Goal: Task Accomplishment & Management: Manage account settings

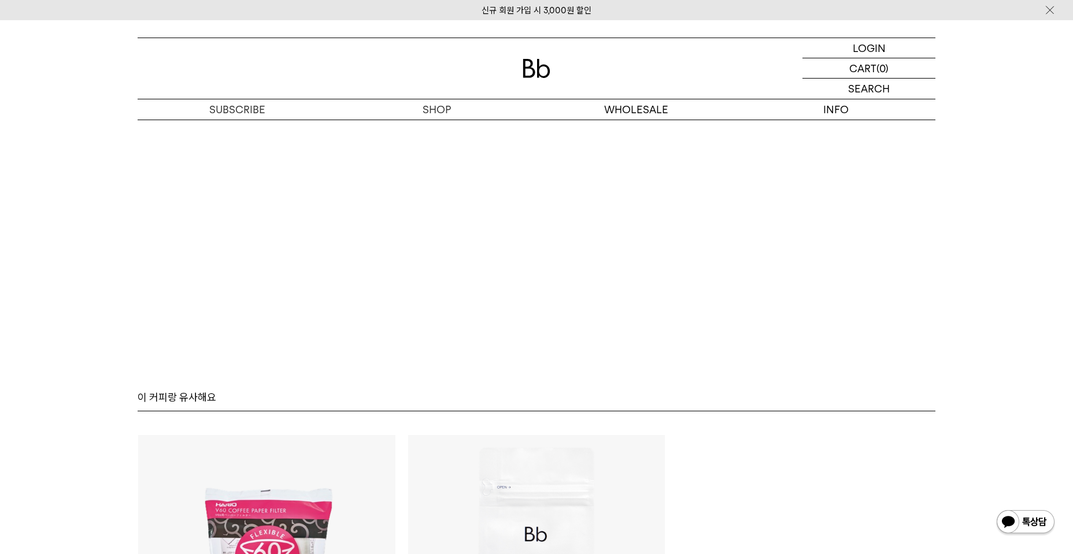
scroll to position [7512, 0]
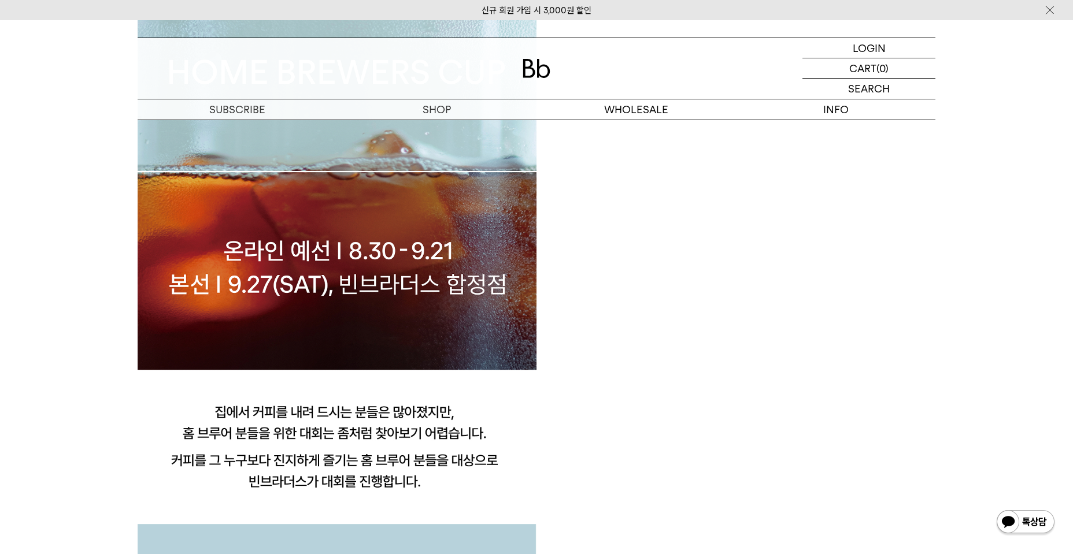
scroll to position [963, 0]
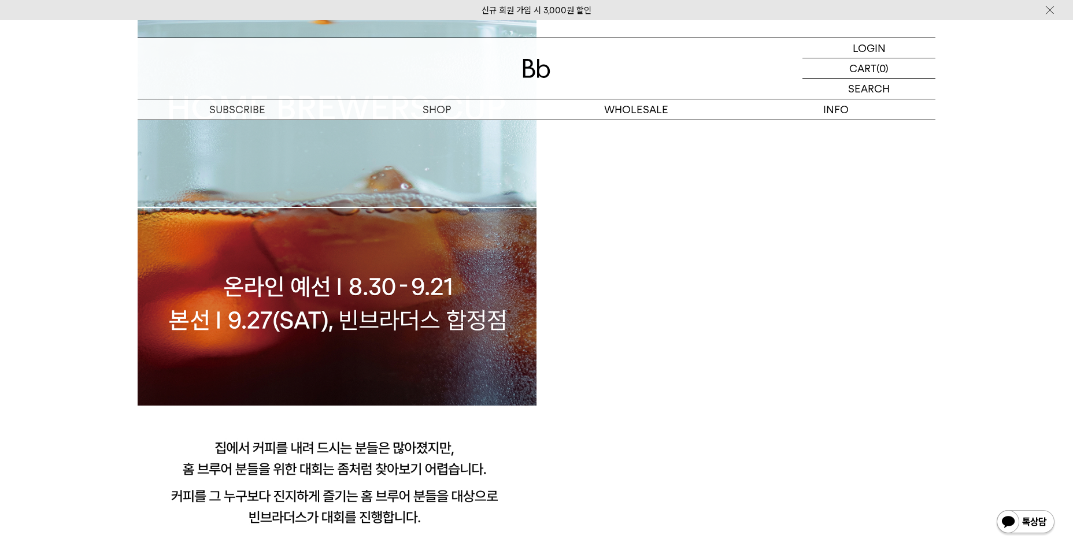
scroll to position [867, 0]
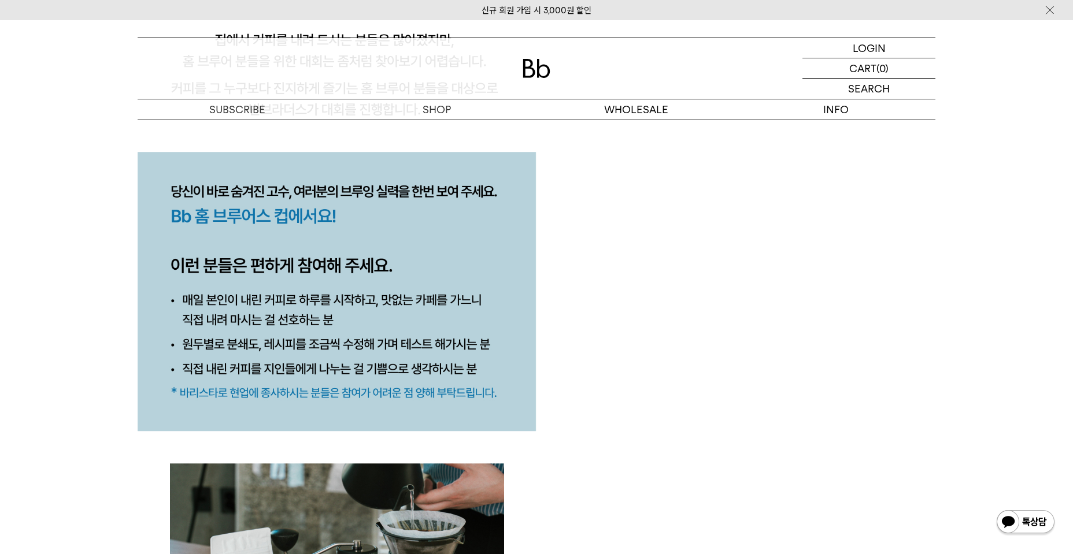
scroll to position [1348, 0]
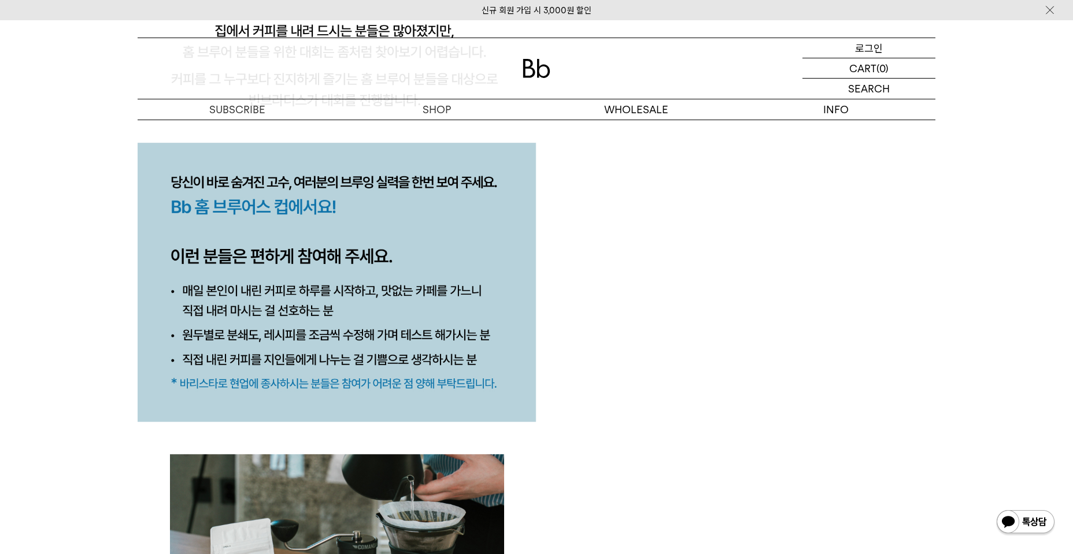
click at [862, 47] on p "로그인" at bounding box center [869, 48] width 28 height 20
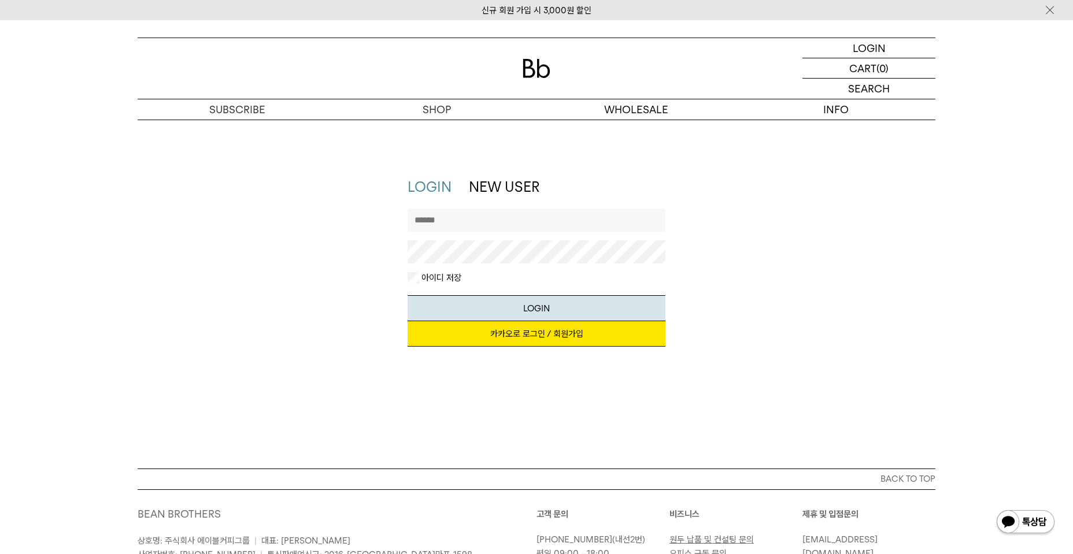
click at [488, 333] on link "카카오로 로그인 / 회원가입" at bounding box center [536, 333] width 258 height 25
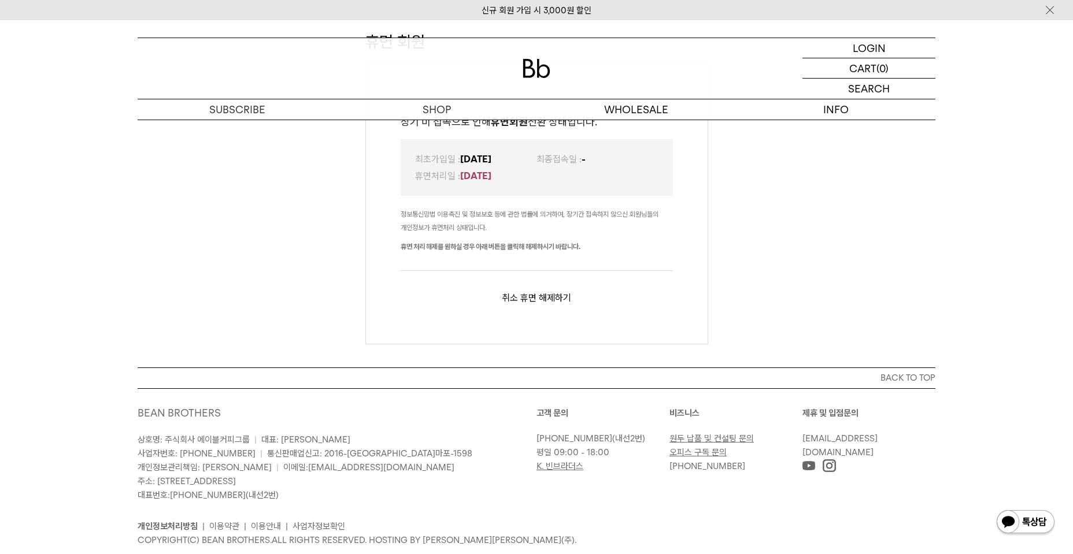
click at [310, 240] on div "휴면 회원 장기 미 접속으로 인해 휴면회원 전환 상태입니다. 최초가입일 : [DATE] 최종접속일 : - 휴면처리일 : [DATE] 정보통신망…" at bounding box center [536, 193] width 1073 height 347
drag, startPoint x: 862, startPoint y: 184, endPoint x: 837, endPoint y: 195, distance: 27.7
click at [858, 185] on div "휴면 회원 장기 미 접속으로 인해 휴면회원 전환 상태입니다. 최초가입일 : [DATE] 최종접속일 : - 휴면처리일 : [DATE] 정보통신망…" at bounding box center [536, 193] width 1073 height 347
click at [511, 294] on button "취소" at bounding box center [510, 297] width 16 height 11
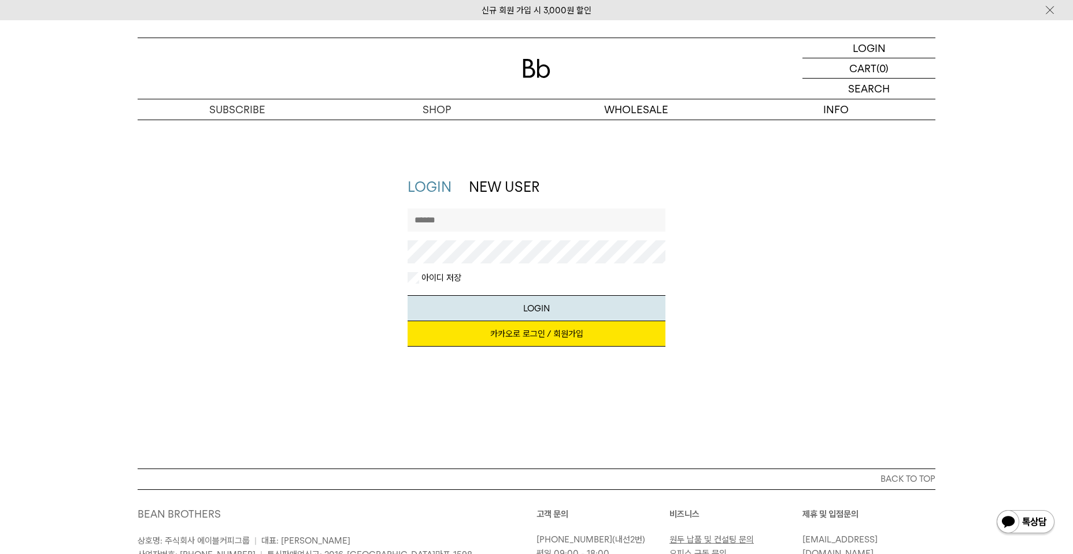
click at [504, 221] on input "text" at bounding box center [536, 220] width 258 height 23
click at [535, 335] on link "카카오로 로그인 / 회원가입" at bounding box center [536, 333] width 258 height 25
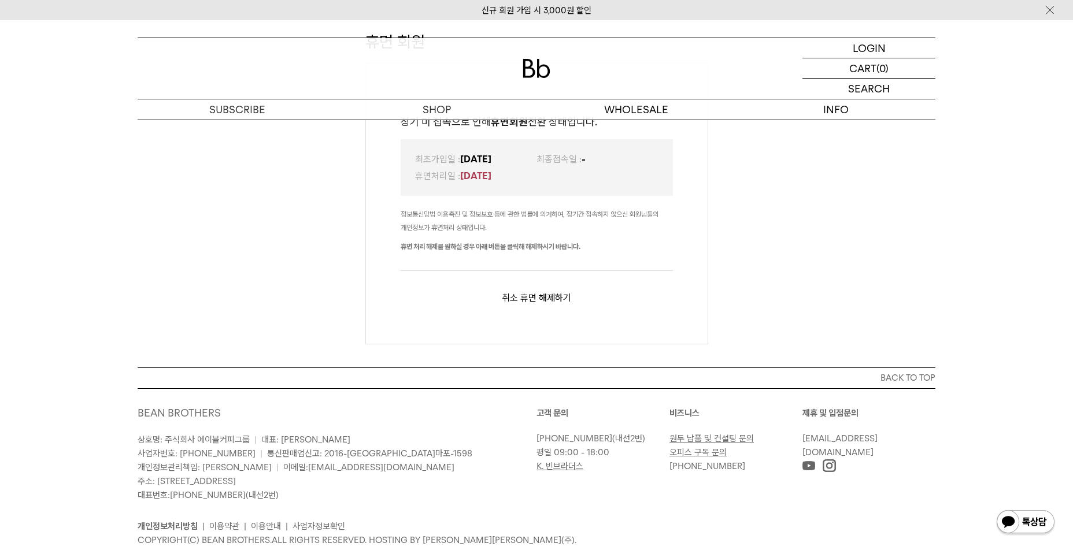
click at [543, 299] on button "휴면 해제하기" at bounding box center [545, 297] width 51 height 11
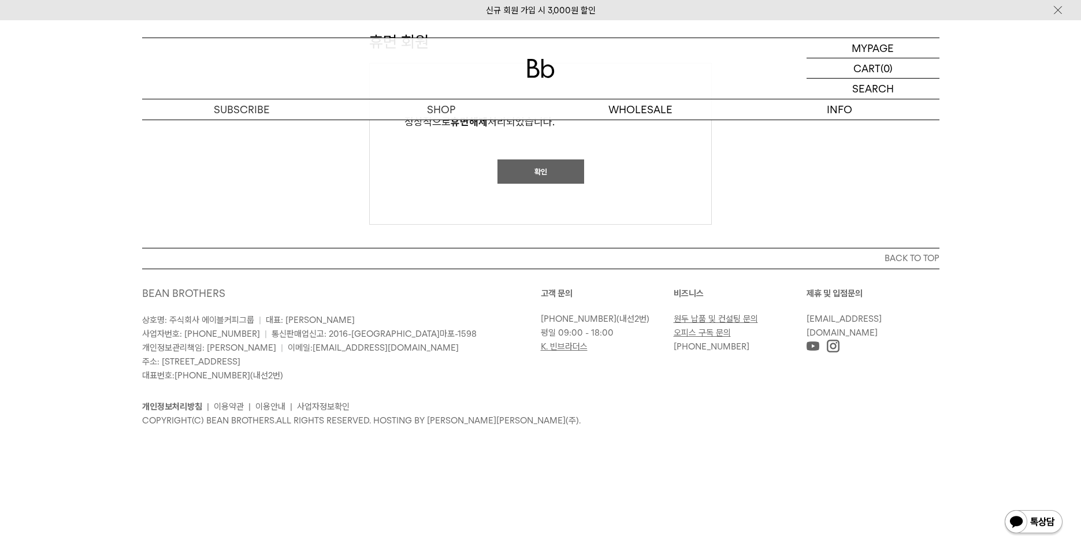
click at [533, 168] on button "확인" at bounding box center [541, 171] width 87 height 24
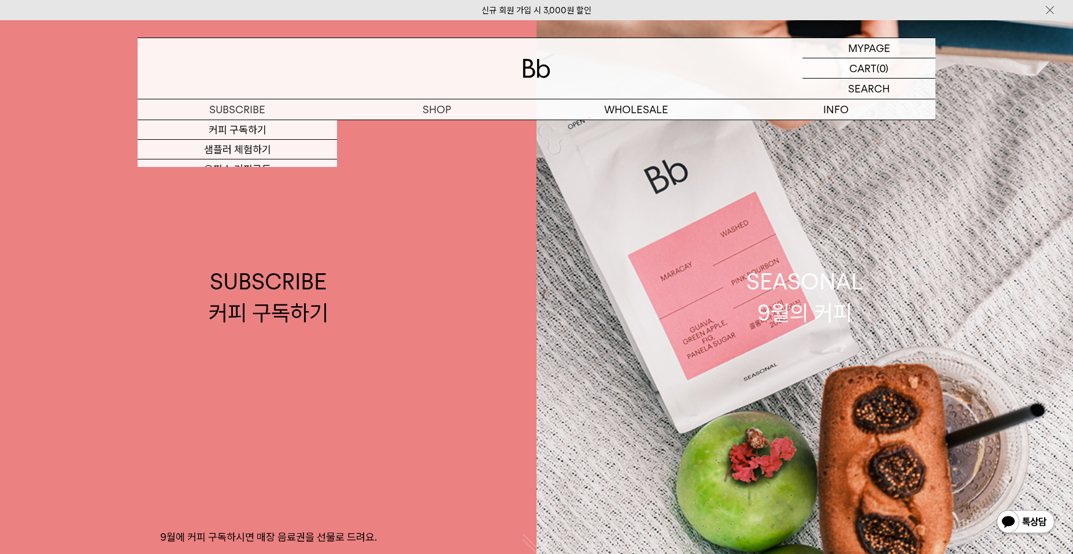
click at [541, 72] on img at bounding box center [536, 68] width 28 height 19
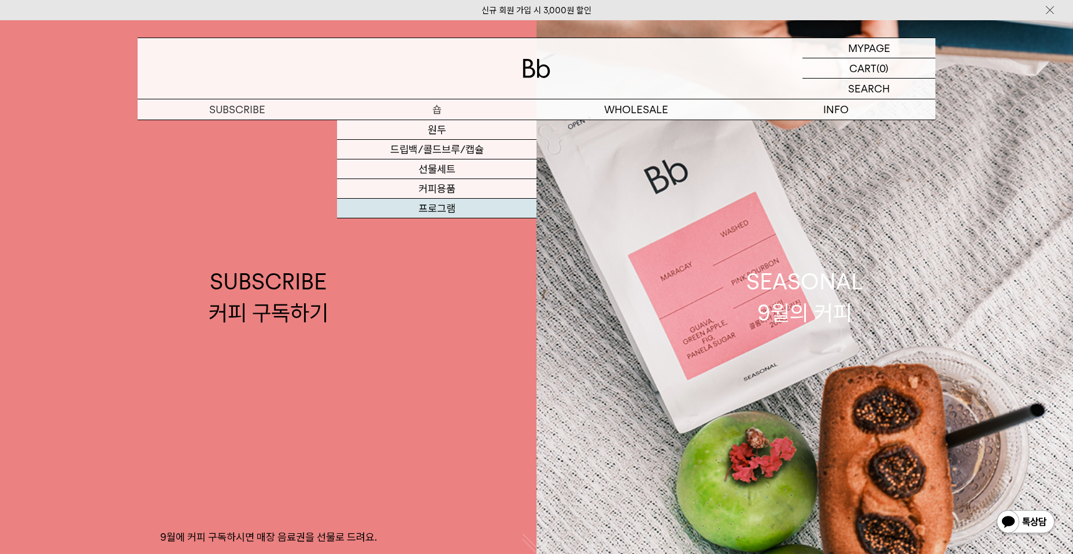
click at [439, 205] on link "프로그램" at bounding box center [436, 209] width 199 height 20
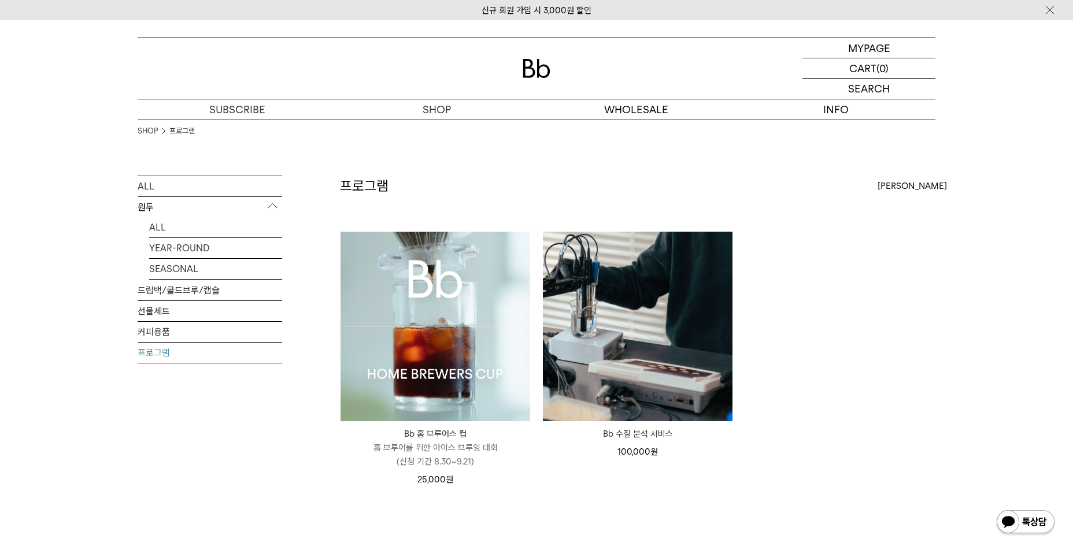
click at [382, 306] on img at bounding box center [435, 327] width 190 height 190
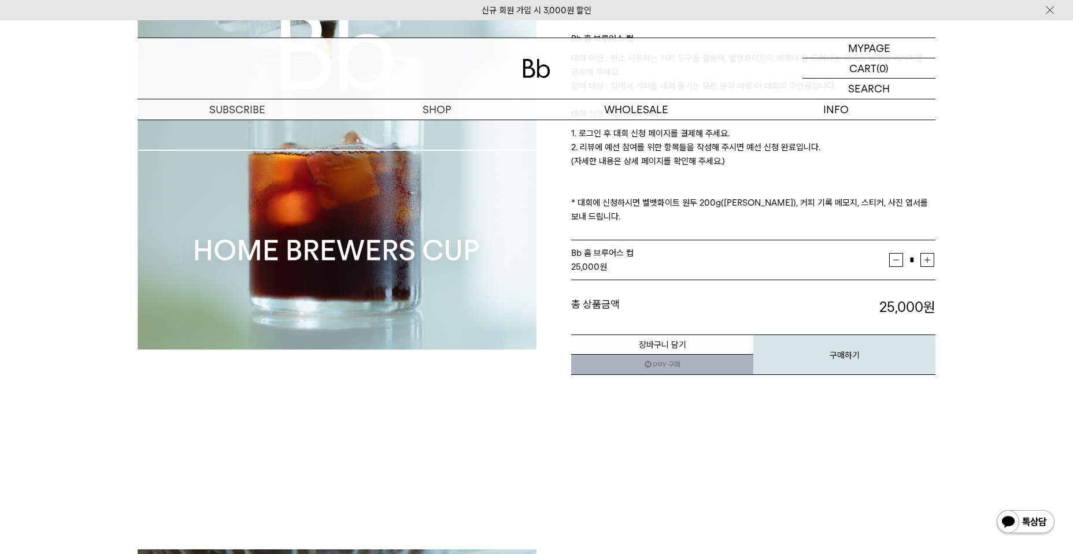
scroll to position [192, 0]
click at [1028, 517] on img at bounding box center [1025, 523] width 60 height 28
